Goal: Task Accomplishment & Management: Manage account settings

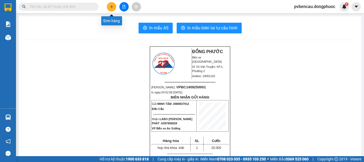
click at [111, 8] on icon "plus" at bounding box center [112, 7] width 4 height 4
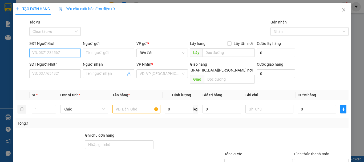
click at [49, 49] on input "SĐT Người Gửi" at bounding box center [54, 52] width 51 height 9
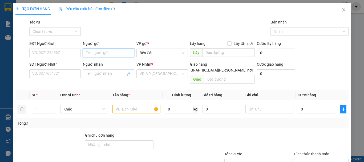
click at [103, 52] on input "Người gửi" at bounding box center [108, 52] width 51 height 9
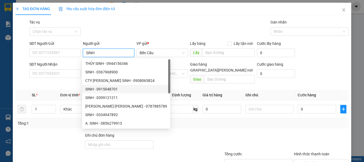
scroll to position [17, 0]
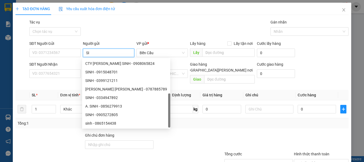
type input "S"
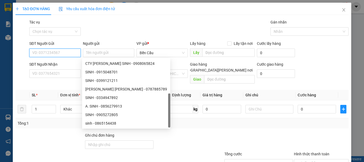
click at [43, 52] on input "SĐT Người Gửi" at bounding box center [54, 52] width 51 height 9
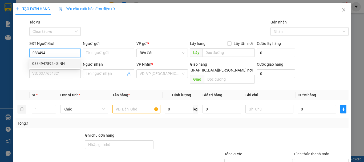
click at [65, 63] on div "0334947892 - SINH" at bounding box center [54, 63] width 44 height 6
type input "0334947892"
type input "SINH"
type input "0977160393"
type input "SANG"
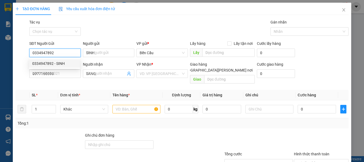
type input "30.000"
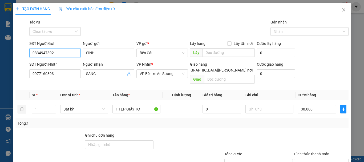
scroll to position [35, 0]
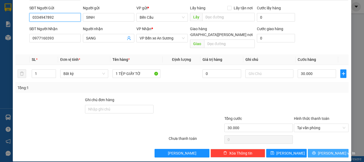
type input "0334947892"
click at [320, 150] on span "[PERSON_NAME] và In" at bounding box center [336, 153] width 37 height 6
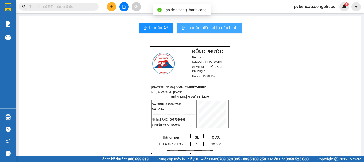
click at [193, 28] on span "In mẫu biên lai tự cấu hình" at bounding box center [212, 28] width 50 height 7
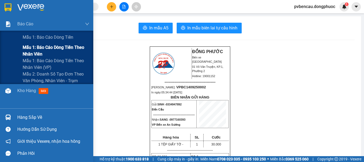
click at [10, 42] on div "Mẫu 1: Báo cáo dòng tiền" at bounding box center [46, 37] width 93 height 13
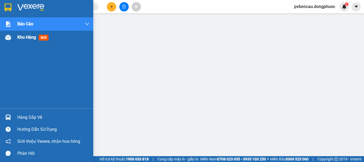
drag, startPoint x: 26, startPoint y: 36, endPoint x: 75, endPoint y: 56, distance: 52.0
click at [26, 36] on span "Kho hàng" at bounding box center [26, 37] width 19 height 5
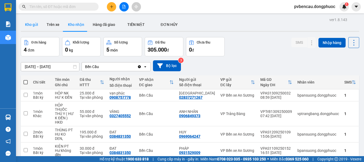
click at [36, 23] on button "Kho gửi" at bounding box center [32, 24] width 22 height 13
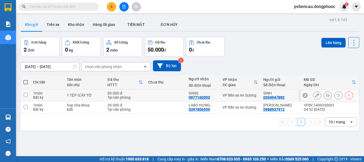
click at [80, 93] on div "1 TỆP GIẤY TỜ" at bounding box center [84, 95] width 35 height 4
checkbox input "true"
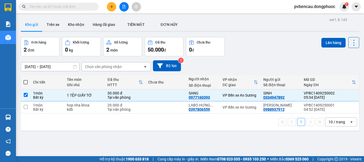
click at [81, 115] on div "1 10 / trang open" at bounding box center [190, 121] width 338 height 17
click at [81, 109] on div "kdb" at bounding box center [84, 109] width 35 height 4
checkbox input "true"
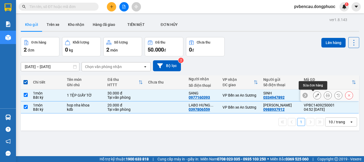
click at [315, 95] on icon at bounding box center [317, 95] width 4 height 4
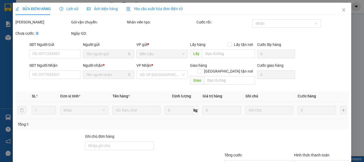
type input "0334947892"
type input "0977160393"
type input "30.000"
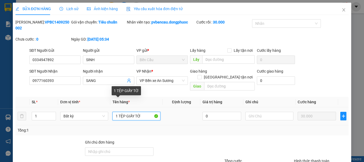
drag, startPoint x: 141, startPoint y: 105, endPoint x: 114, endPoint y: 107, distance: 27.5
click at [114, 112] on input "1 TỆP GIẤY TỜ" at bounding box center [136, 116] width 48 height 9
drag, startPoint x: 113, startPoint y: 107, endPoint x: 137, endPoint y: 110, distance: 23.6
click at [137, 110] on td "1 TỆP GIẤY TỜ" at bounding box center [136, 116] width 52 height 18
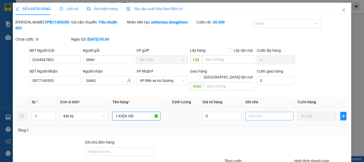
type input "1 KIỆN VÃI"
click at [257, 112] on input "text" at bounding box center [269, 116] width 48 height 9
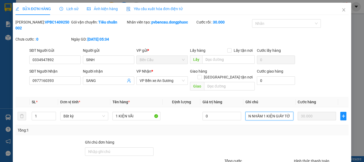
scroll to position [36, 0]
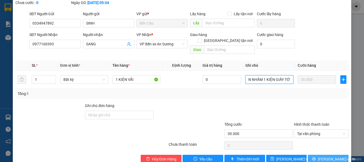
type input "IN NHẦM 1 KIỆN GIẤY TỜ"
click at [322, 156] on span "[PERSON_NAME] và In" at bounding box center [336, 159] width 37 height 6
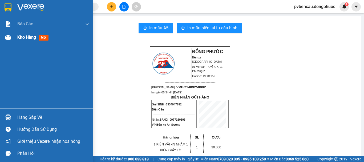
click at [24, 34] on div "Kho hàng mới" at bounding box center [33, 37] width 33 height 7
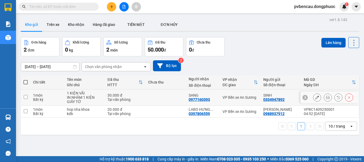
click at [137, 98] on div "Tại văn phòng" at bounding box center [124, 99] width 35 height 4
checkbox input "true"
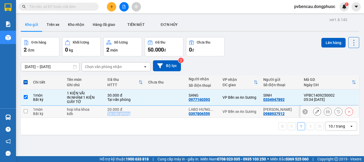
click at [131, 111] on td "20.000 đ Tại văn phòng" at bounding box center [125, 111] width 40 height 12
checkbox input "true"
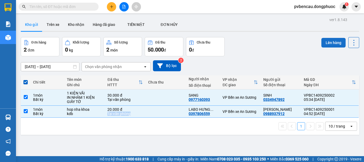
click at [325, 41] on button "Lên hàng" at bounding box center [333, 43] width 24 height 10
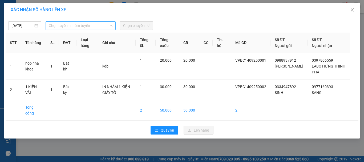
click at [93, 27] on span "Chọn tuyến - nhóm tuyến" at bounding box center [81, 26] width 64 height 8
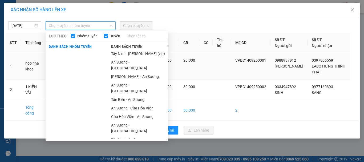
click at [130, 72] on li "[PERSON_NAME] - An Sương" at bounding box center [138, 76] width 60 height 9
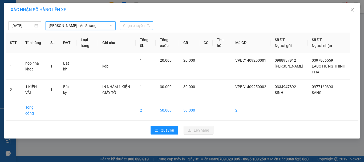
click at [127, 26] on span "Chọn chuyến" at bounding box center [136, 26] width 27 height 8
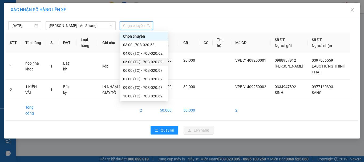
click at [155, 63] on div "05:00 (TC) - 70B-020.89" at bounding box center [144, 62] width 42 height 6
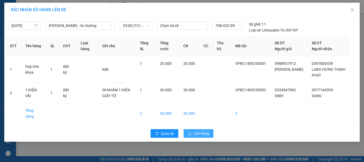
click at [198, 130] on span "Lên hàng" at bounding box center [201, 133] width 15 height 6
